Goal: Check status: Check status

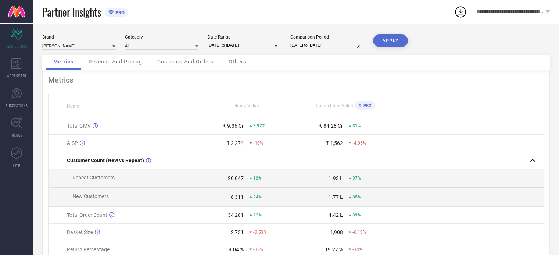
click at [255, 48] on input "[DATE] to [DATE]" at bounding box center [244, 46] width 73 height 8
select select "7"
select select "2025"
select select "8"
select select "2025"
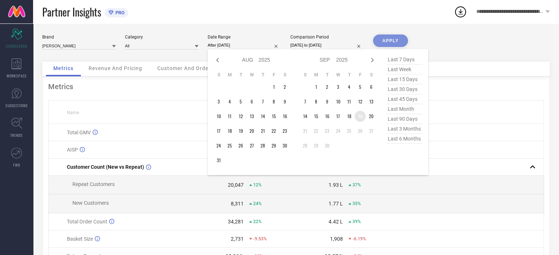
click at [361, 118] on td "19" at bounding box center [359, 116] width 11 height 11
type input "[DATE] to [DATE]"
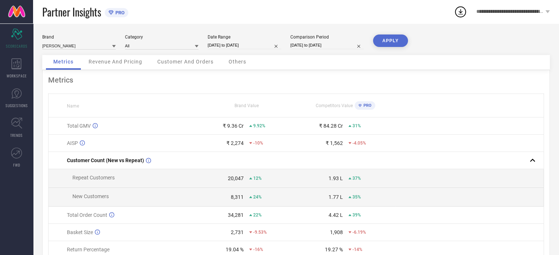
select select "7"
select select "2024"
select select "8"
select select "2024"
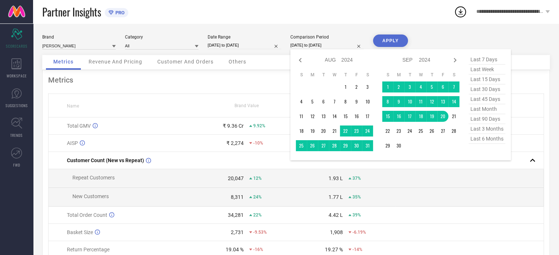
click at [317, 48] on input "[DATE] to [DATE]" at bounding box center [326, 46] width 73 height 8
click at [421, 133] on td "25" at bounding box center [420, 131] width 11 height 11
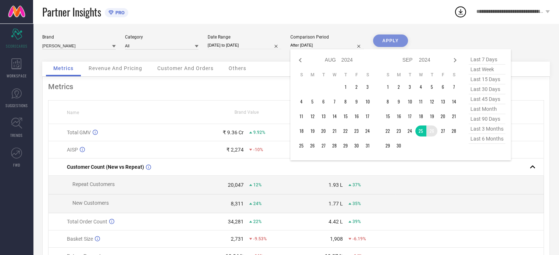
type input "[DATE] to [DATE]"
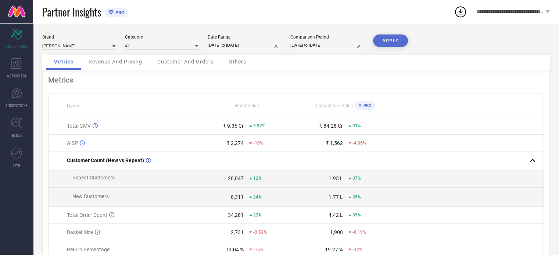
click at [392, 42] on button "APPLY" at bounding box center [390, 41] width 35 height 12
select select "8"
select select "2024"
select select "9"
select select "2024"
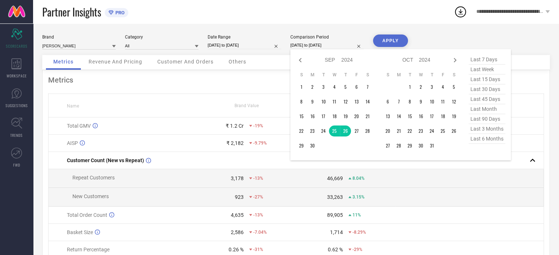
click at [295, 47] on input "[DATE] to [DATE]" at bounding box center [326, 46] width 73 height 8
click at [356, 132] on td "27" at bounding box center [356, 131] width 11 height 11
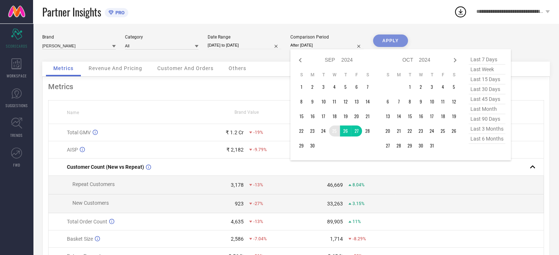
type input "[DATE] to [DATE]"
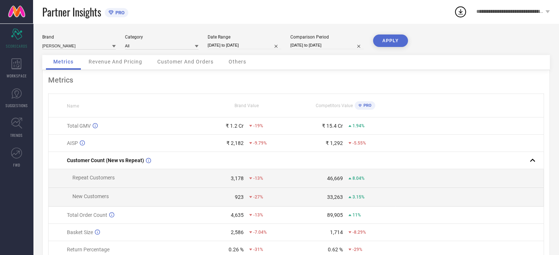
click at [228, 46] on input "[DATE] to [DATE]" at bounding box center [244, 46] width 73 height 8
select select "8"
select select "2025"
select select "9"
select select "2025"
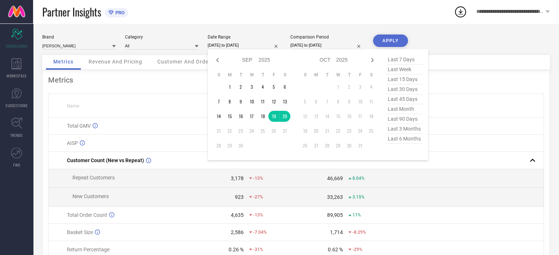
click at [331, 45] on input "[DATE] to [DATE]" at bounding box center [326, 46] width 73 height 8
select select "8"
select select "2024"
select select "9"
select select "2024"
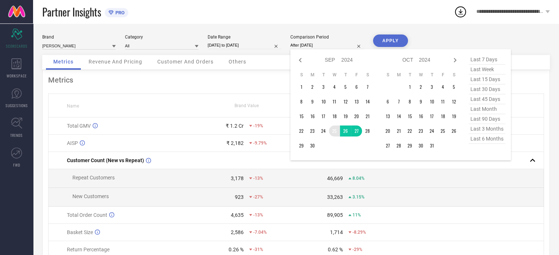
click at [336, 130] on td "25" at bounding box center [334, 131] width 11 height 11
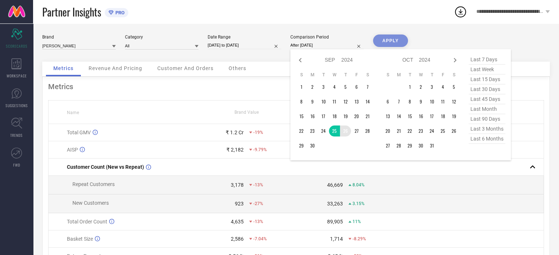
type input "[DATE] to [DATE]"
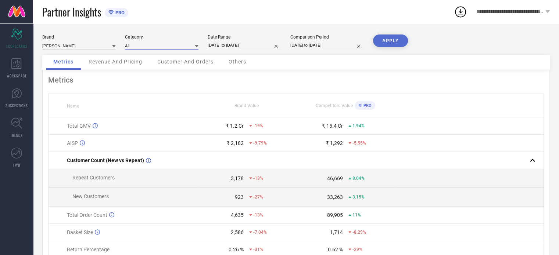
click at [152, 46] on input at bounding box center [161, 46] width 73 height 8
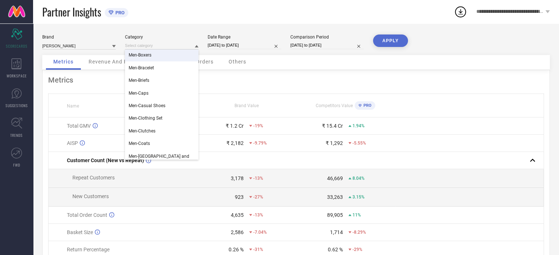
click at [177, 29] on div "Brand [PERSON_NAME] Category Men-Beauty Gift Set Men-Belts Men-Blazers Men-Boot…" at bounding box center [296, 165] width 526 height 282
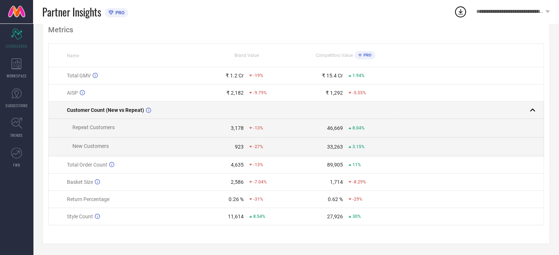
scroll to position [53, 0]
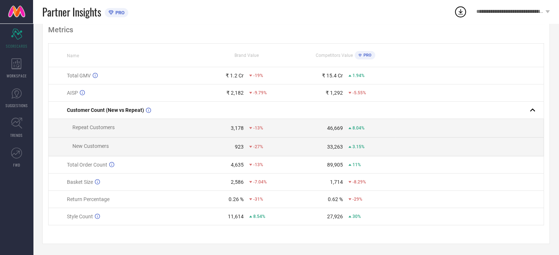
click at [361, 54] on span "PRO" at bounding box center [366, 55] width 10 height 5
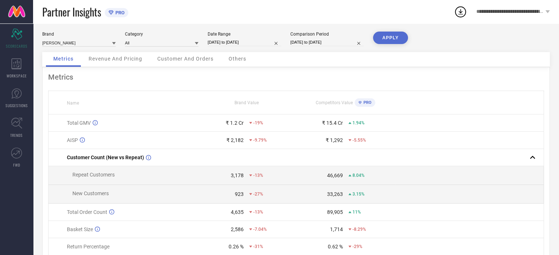
scroll to position [0, 0]
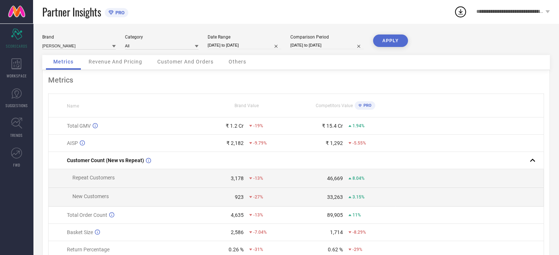
click at [371, 105] on span "PRO" at bounding box center [366, 105] width 10 height 5
click at [116, 60] on span "Revenue And Pricing" at bounding box center [116, 62] width 54 height 6
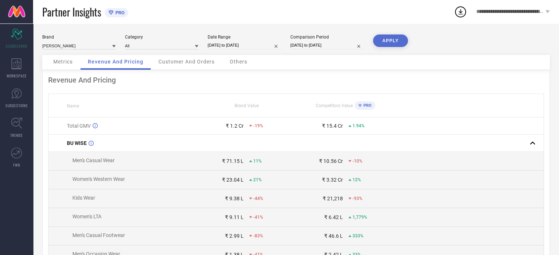
click at [188, 60] on span "Customer And Orders" at bounding box center [186, 62] width 56 height 6
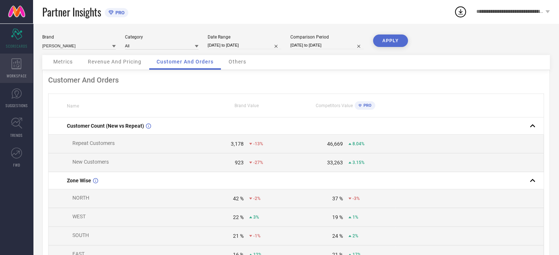
click at [26, 61] on div "WORKSPACE" at bounding box center [16, 68] width 33 height 29
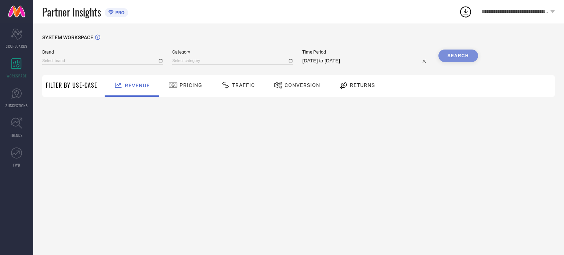
type input "[PERSON_NAME]"
type input "All"
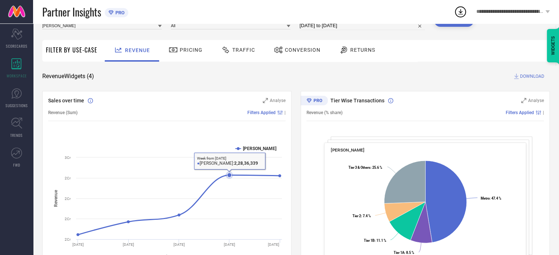
scroll to position [110, 0]
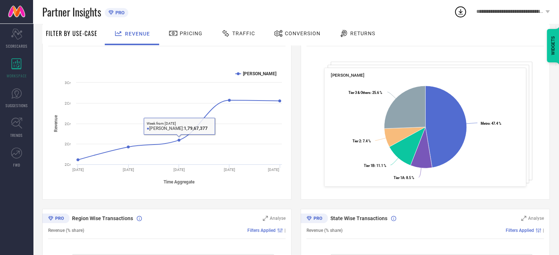
click at [238, 37] on div "Traffic" at bounding box center [237, 33] width 37 height 12
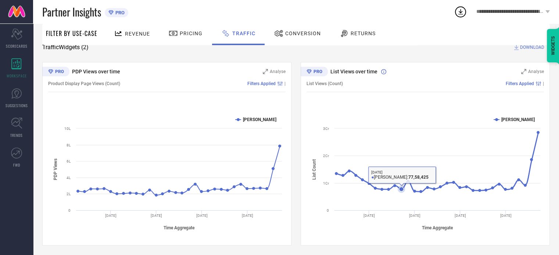
scroll to position [66, 0]
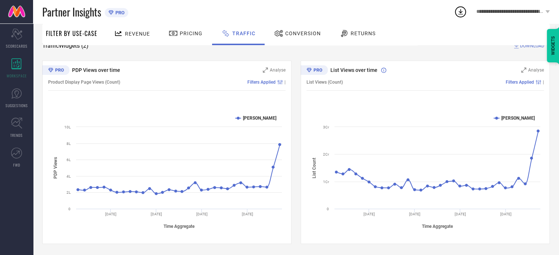
click at [278, 34] on icon at bounding box center [278, 33] width 8 height 7
